Goal: Task Accomplishment & Management: Complete application form

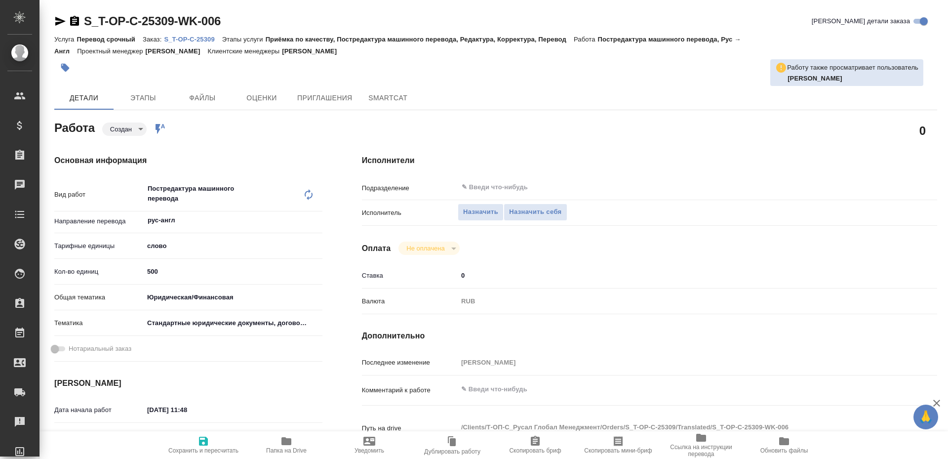
click at [292, 445] on icon "button" at bounding box center [286, 441] width 12 height 12
click at [561, 209] on span "Назначить себя" at bounding box center [535, 211] width 52 height 11
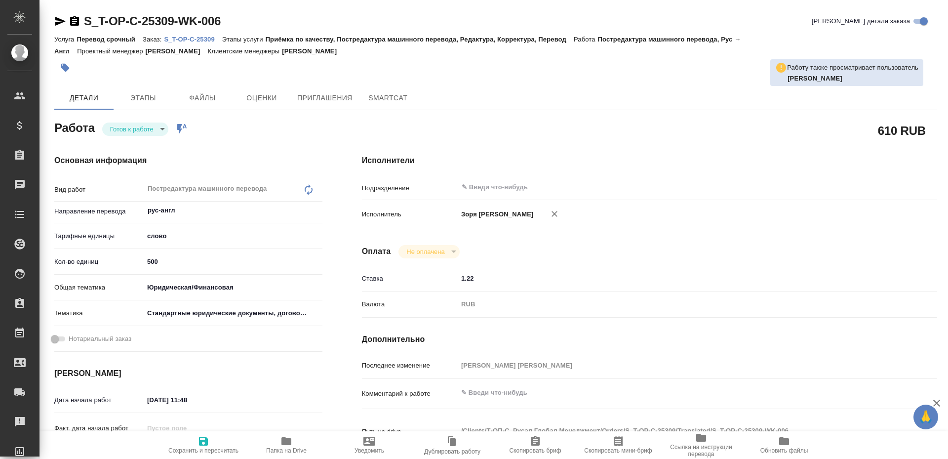
type textarea "x"
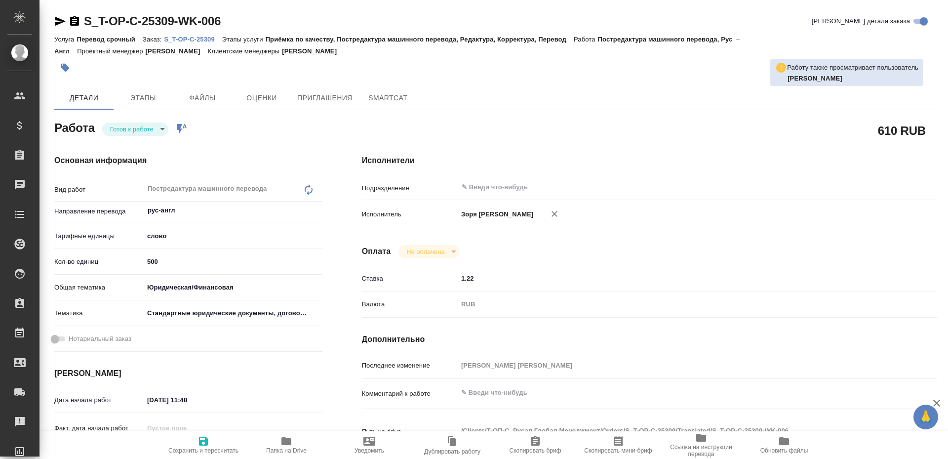
type textarea "x"
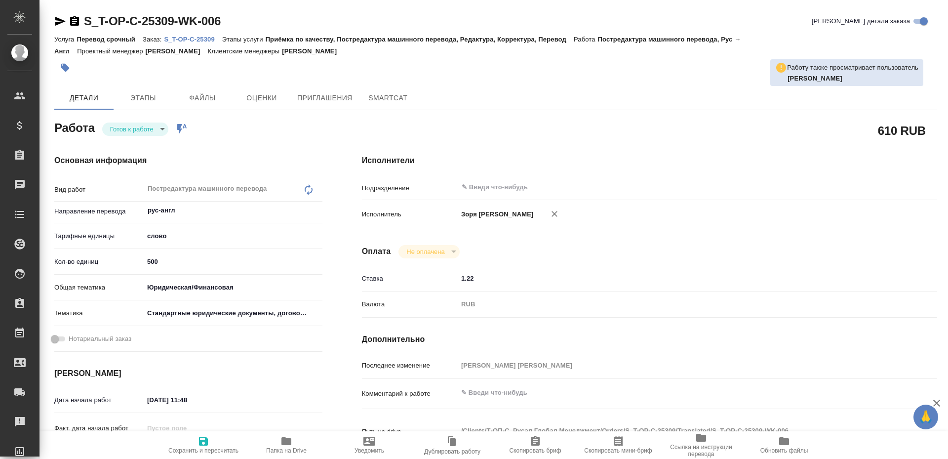
type textarea "x"
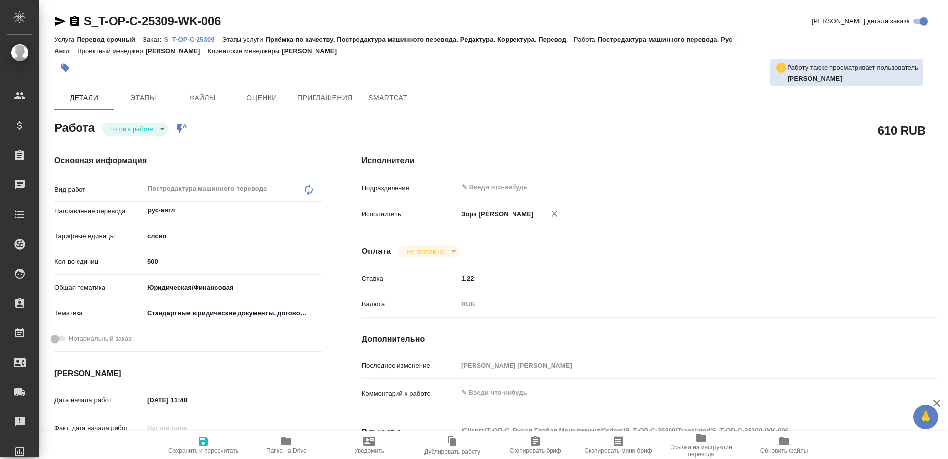
type textarea "x"
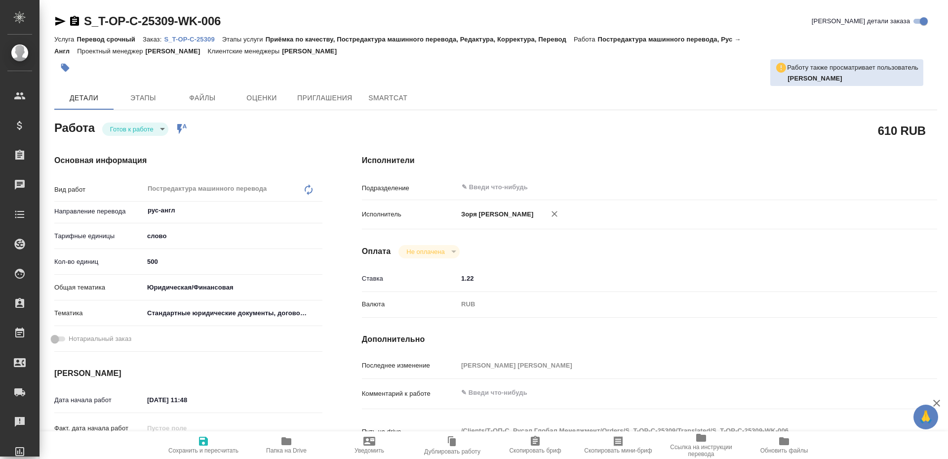
type textarea "x"
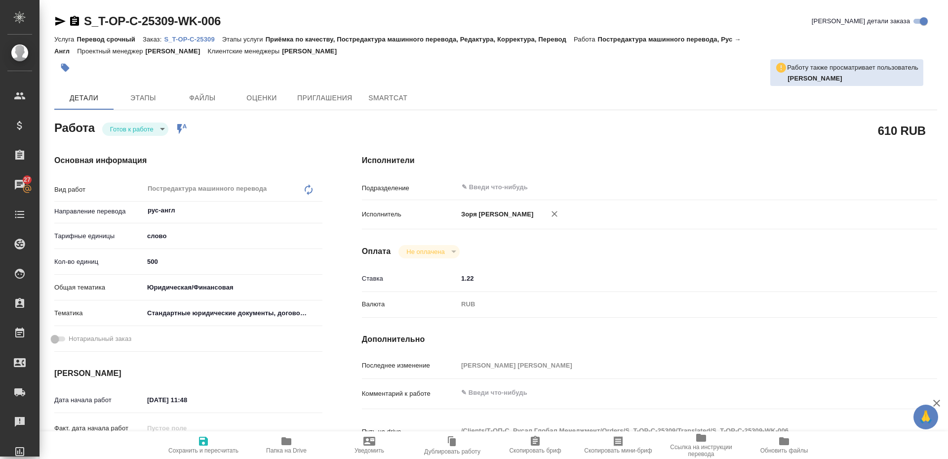
type textarea "x"
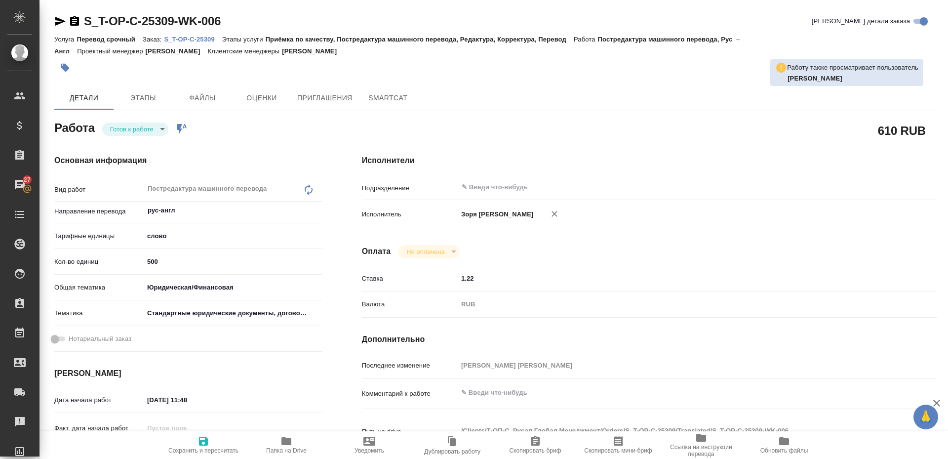
type textarea "x"
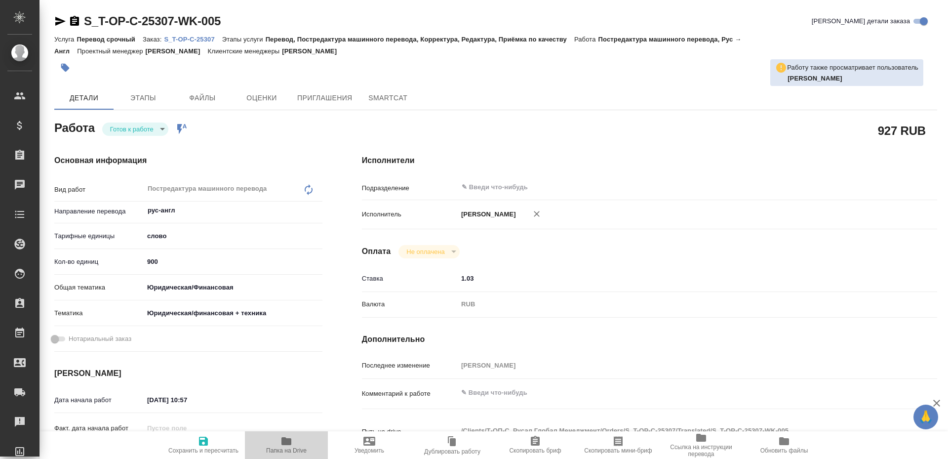
click at [289, 445] on icon "button" at bounding box center [286, 441] width 10 height 8
